Goal: Transaction & Acquisition: Subscribe to service/newsletter

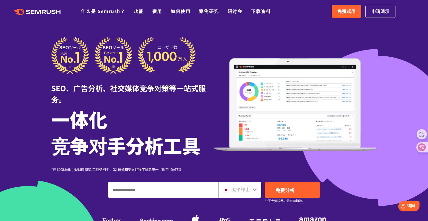
click at [133, 10] on ul "什么是 Semrush？ 功能 费用 如何使用 案例研究 研讨会 下载资料" at bounding box center [180, 11] width 199 height 7
click at [140, 17] on div ".cls {fill: #FF642D;} .cls {fill: #FF642D;} 什么是 Semrush？ 功能 费用 如何使用 案例研究 研讨会 下载…" at bounding box center [214, 11] width 428 height 17
click at [140, 15] on div ".cls {fill: #FF642D;} .cls {fill: #FF642D;} 什么是 Semrush？ 功能 费用 如何使用 案例研究 研讨会 下载…" at bounding box center [140, 11] width 280 height 7
click at [137, 10] on font "功能" at bounding box center [139, 11] width 10 height 7
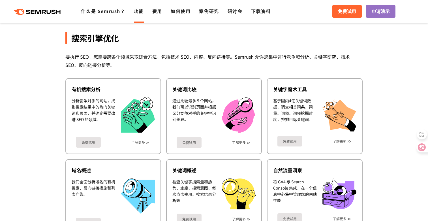
scroll to position [107, 0]
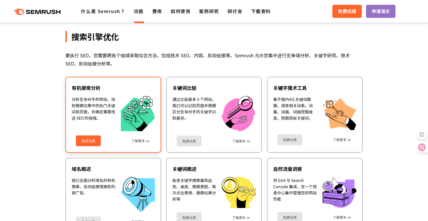
click at [86, 142] on font "免费试用" at bounding box center [89, 140] width 14 height 5
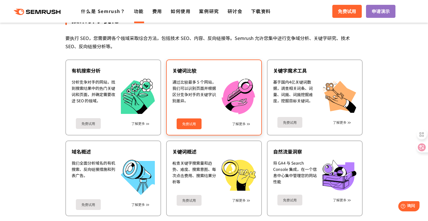
scroll to position [125, 0]
click at [188, 128] on link "免费试用" at bounding box center [189, 123] width 25 height 11
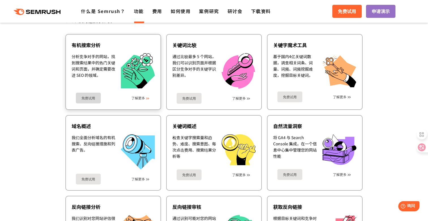
scroll to position [151, 0]
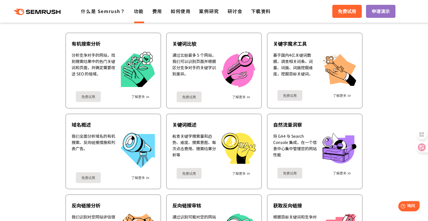
click at [154, 18] on div ".cls {fill: #FF642D;} .cls {fill: #FF642D;} 什么是 Semrush？ 功能 费用 如何使用 案例研究 研讨会 下载…" at bounding box center [214, 11] width 428 height 17
click at [159, 9] on font "费用" at bounding box center [157, 11] width 10 height 7
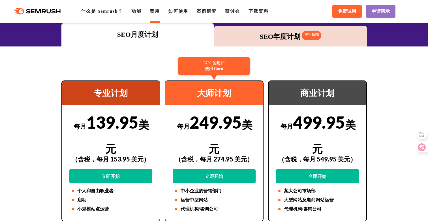
scroll to position [94, 0]
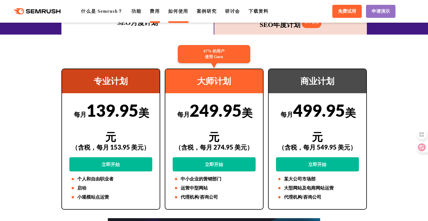
click at [176, 11] on font "如何使用" at bounding box center [178, 11] width 20 height 5
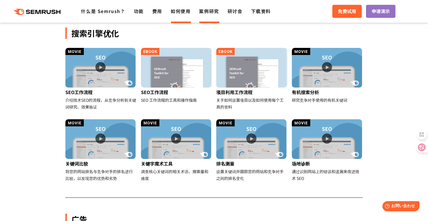
click at [206, 14] on font "案例研究" at bounding box center [209, 11] width 20 height 7
